Goal: Task Accomplishment & Management: Complete application form

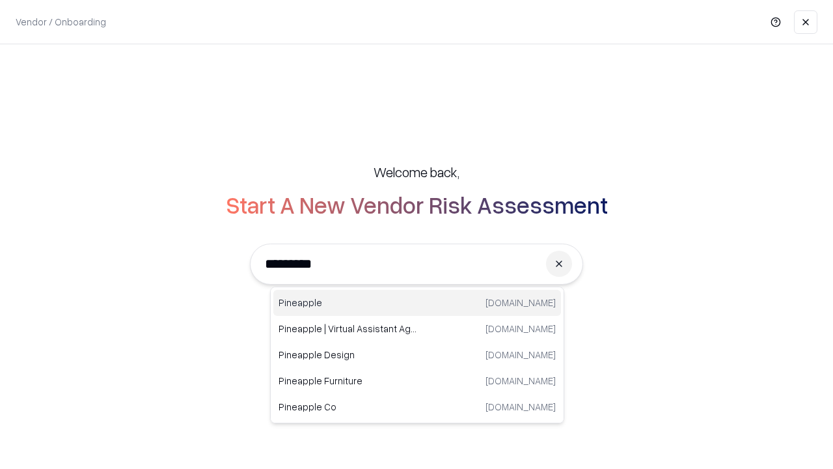
click at [417, 303] on div "Pineapple [DOMAIN_NAME]" at bounding box center [417, 303] width 288 height 26
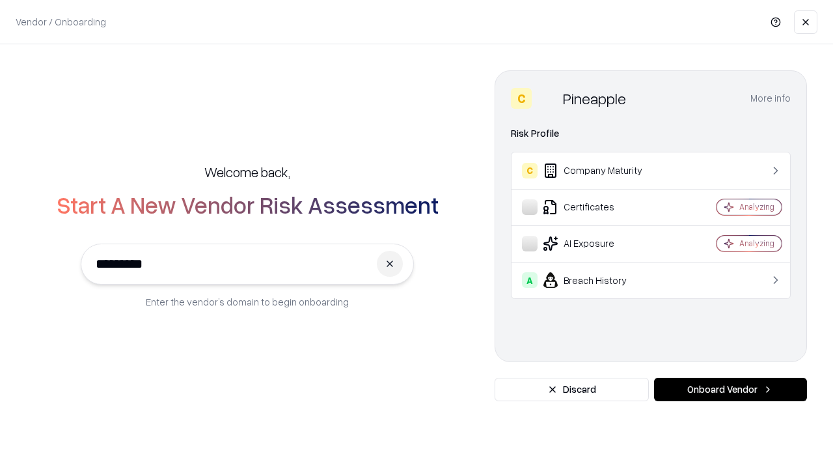
type input "*********"
click at [731, 389] on button "Onboard Vendor" at bounding box center [730, 389] width 153 height 23
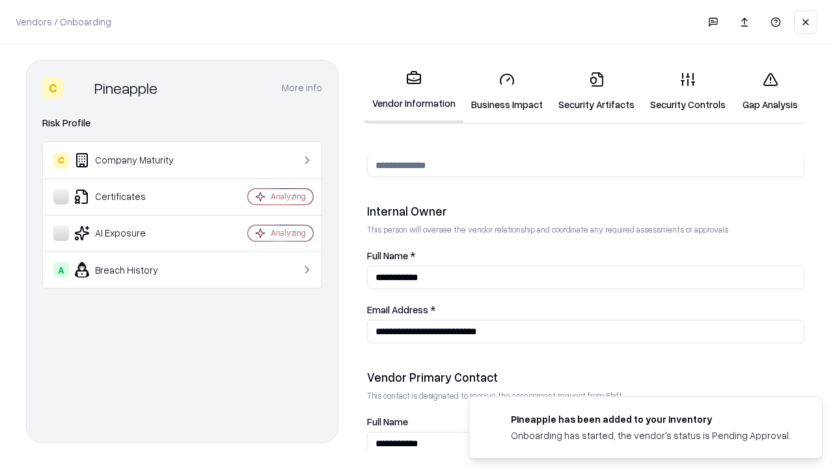
scroll to position [675, 0]
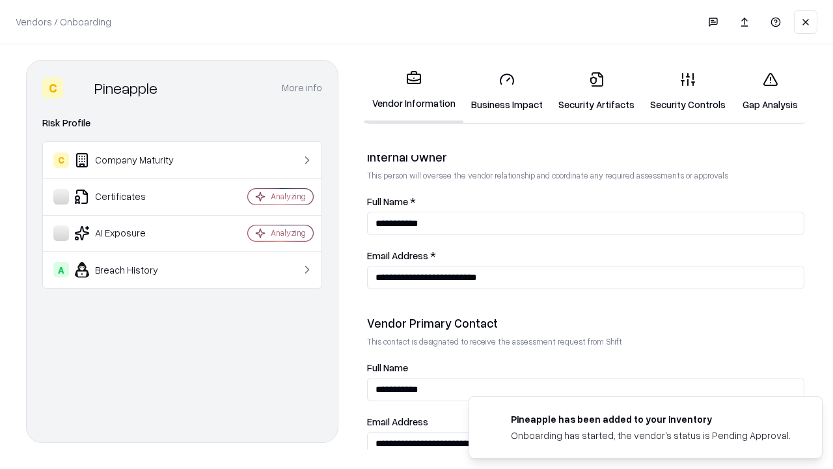
click at [596, 91] on link "Security Artifacts" at bounding box center [597, 91] width 92 height 61
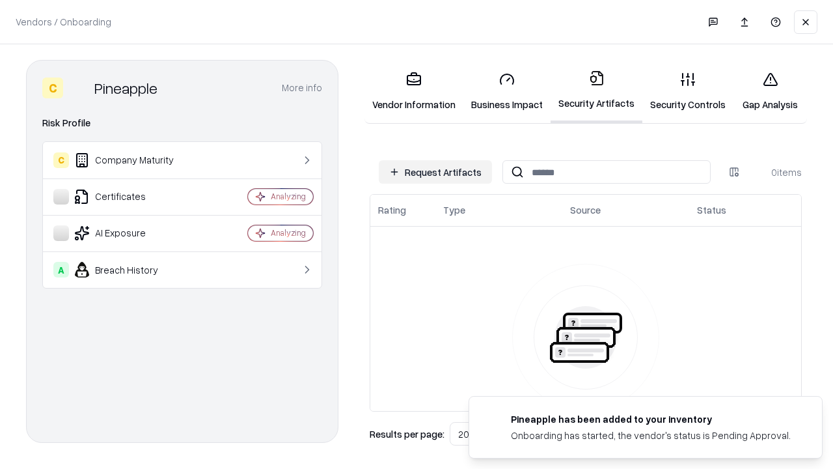
click at [436, 172] on button "Request Artifacts" at bounding box center [435, 171] width 113 height 23
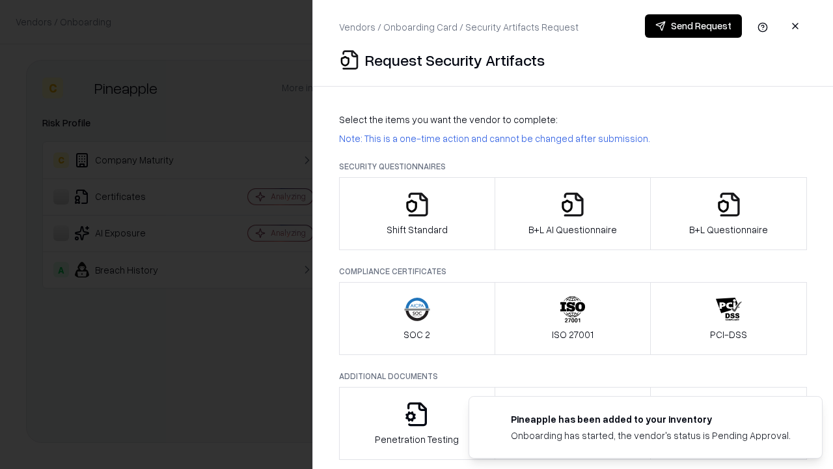
click at [729, 214] on icon "button" at bounding box center [729, 204] width 26 height 26
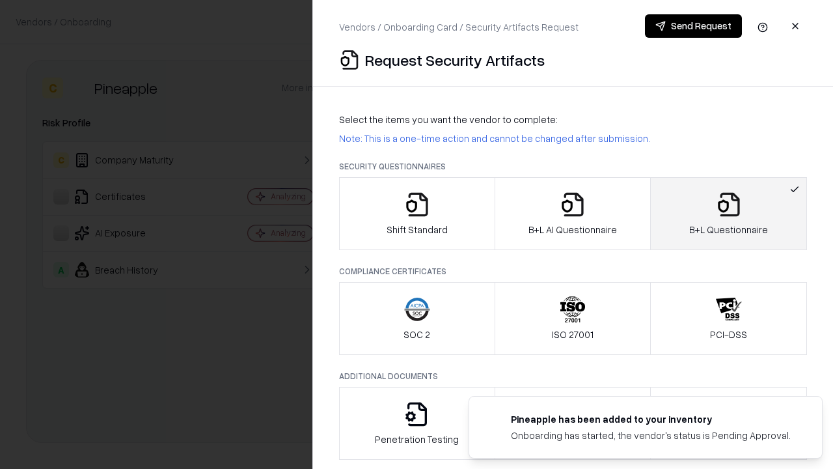
click at [572, 214] on icon "button" at bounding box center [573, 204] width 26 height 26
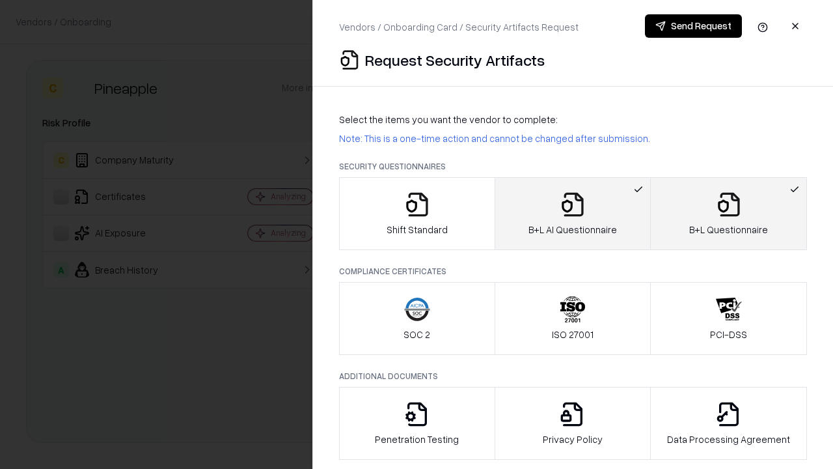
click at [693, 26] on button "Send Request" at bounding box center [693, 25] width 97 height 23
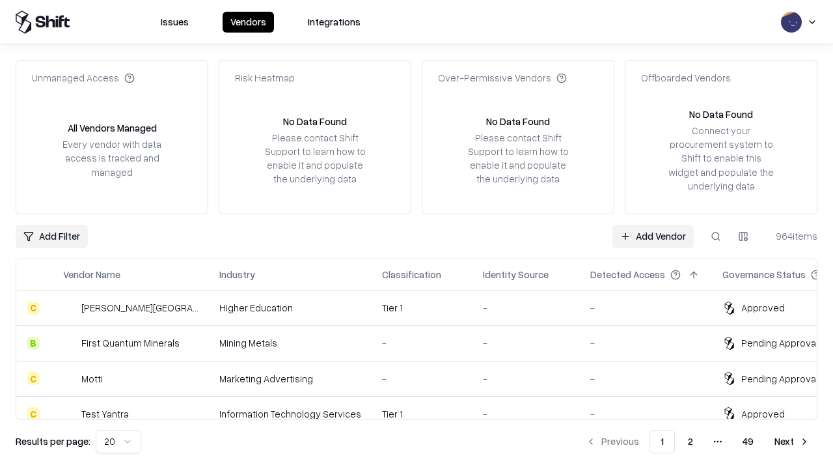
click at [653, 236] on link "Add Vendor" at bounding box center [653, 236] width 81 height 23
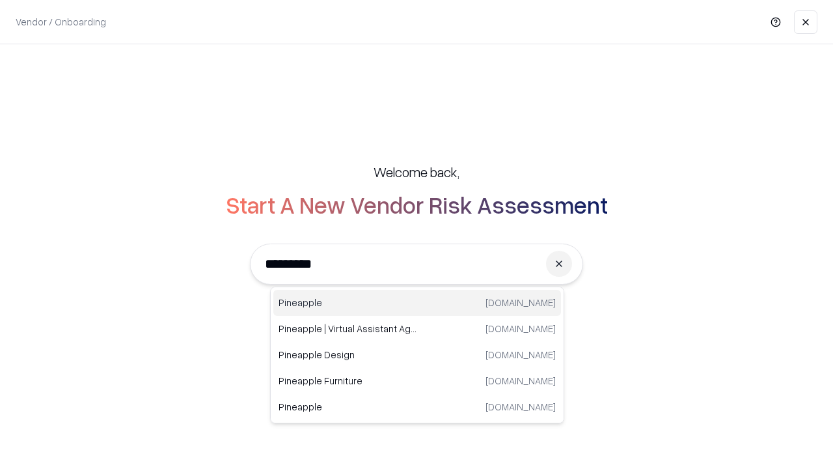
click at [417, 303] on div "Pineapple [DOMAIN_NAME]" at bounding box center [417, 303] width 288 height 26
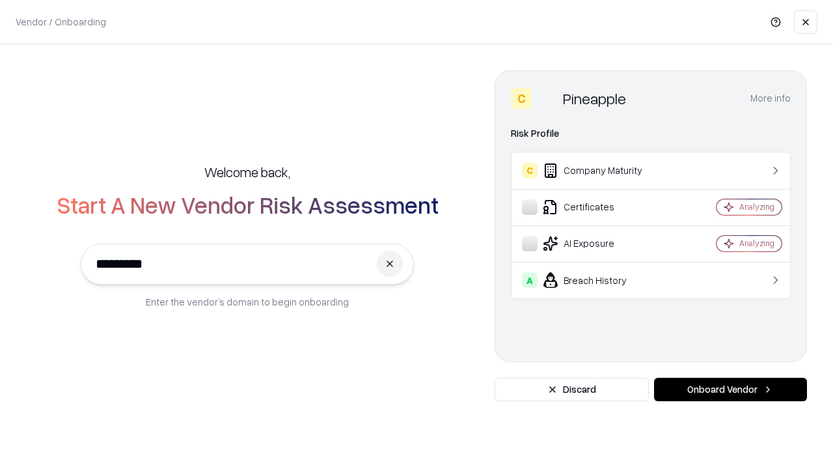
type input "*********"
click at [731, 389] on button "Onboard Vendor" at bounding box center [730, 389] width 153 height 23
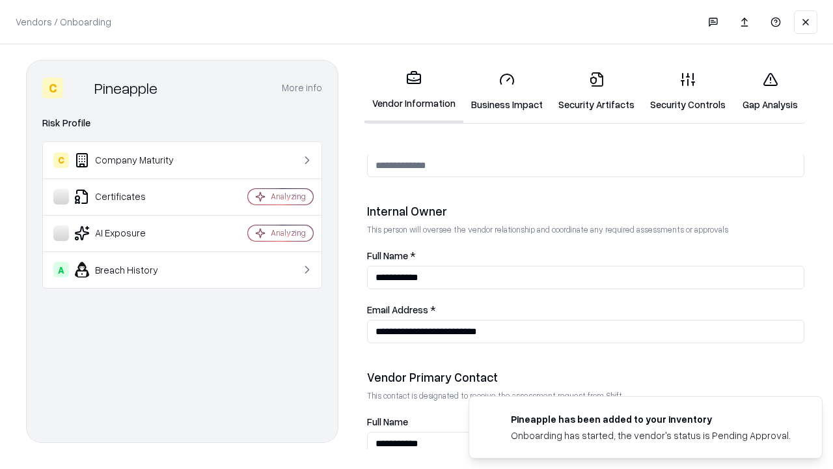
scroll to position [675, 0]
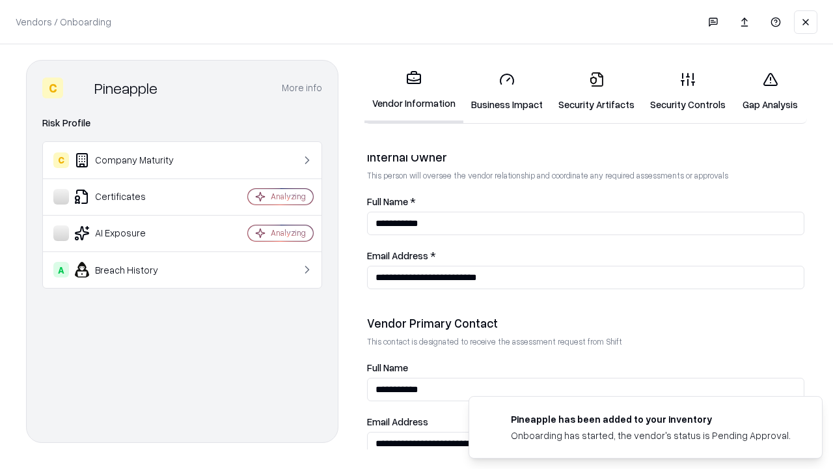
click at [770, 91] on link "Gap Analysis" at bounding box center [771, 91] width 74 height 61
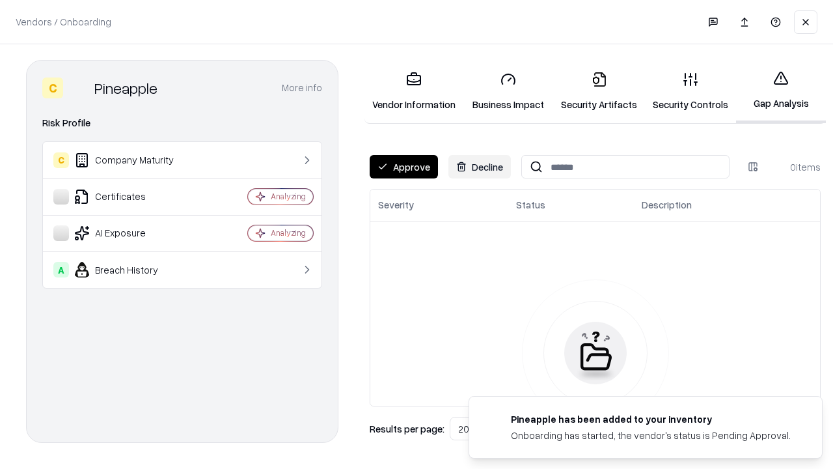
click at [404, 167] on button "Approve" at bounding box center [404, 166] width 68 height 23
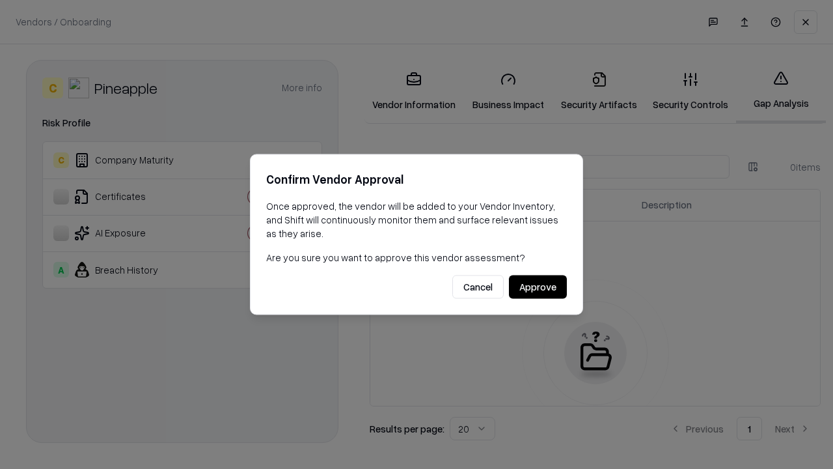
click at [538, 287] on button "Approve" at bounding box center [538, 286] width 58 height 23
